Goal: Navigation & Orientation: Find specific page/section

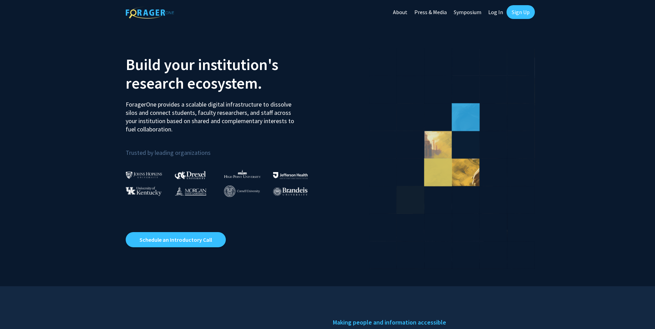
click at [497, 10] on link "Log In" at bounding box center [496, 12] width 22 height 24
select select
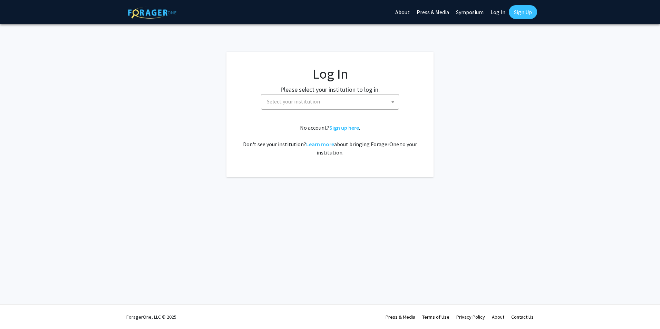
click at [306, 95] on span "Select your institution" at bounding box center [331, 102] width 135 height 14
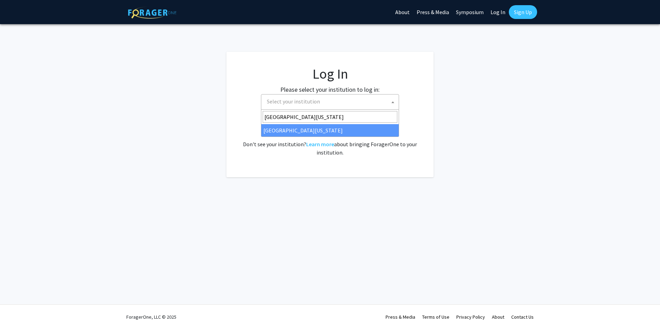
type input "[GEOGRAPHIC_DATA][US_STATE]"
select select "13"
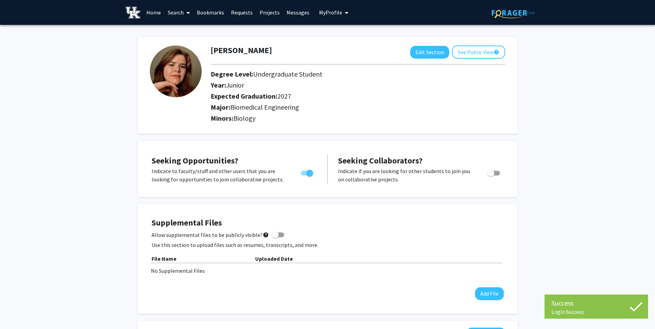
click at [237, 11] on link "Requests" at bounding box center [241, 12] width 29 height 24
